Goal: Navigation & Orientation: Find specific page/section

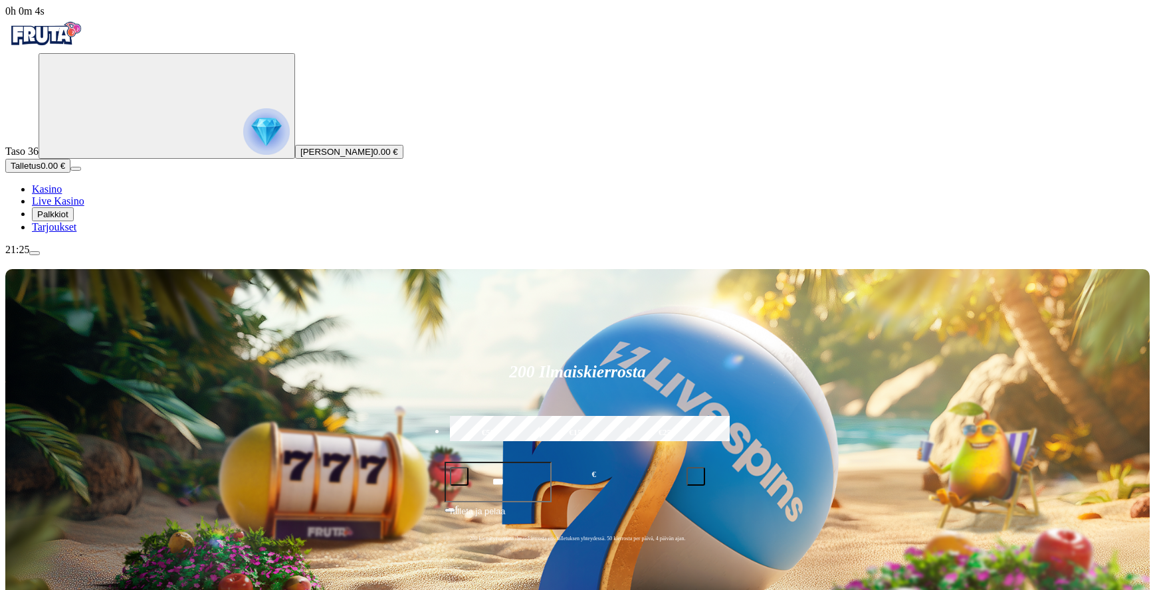
click at [68, 219] on span "Palkkiot" at bounding box center [52, 214] width 31 height 10
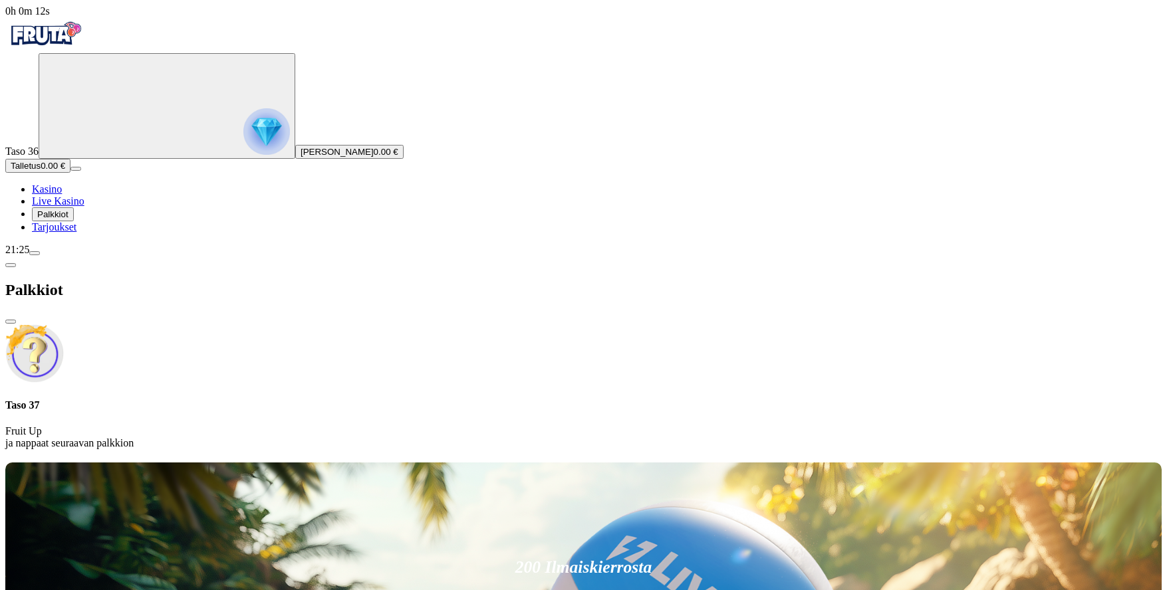
click at [68, 233] on span "Tarjoukset" at bounding box center [54, 226] width 45 height 11
